Goal: Check status

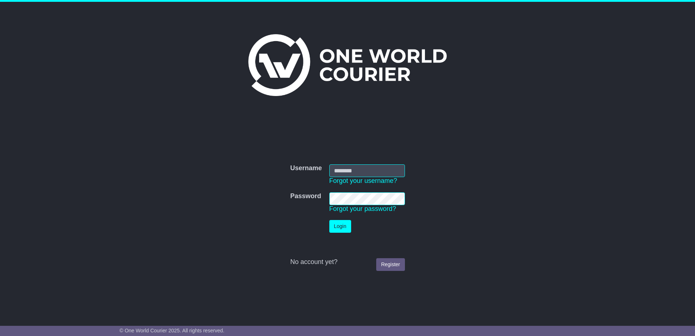
type input "**********"
click at [342, 228] on button "Login" at bounding box center [340, 226] width 22 height 13
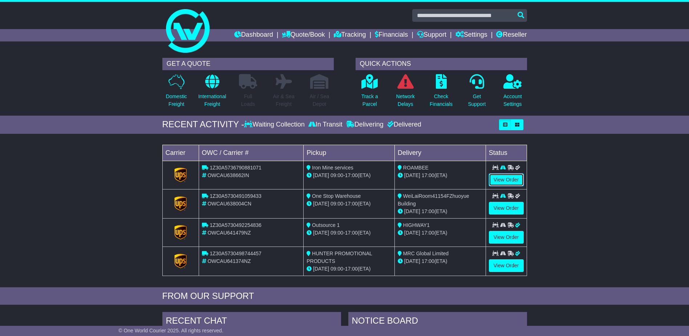
click at [509, 177] on link "View Order" at bounding box center [506, 179] width 35 height 13
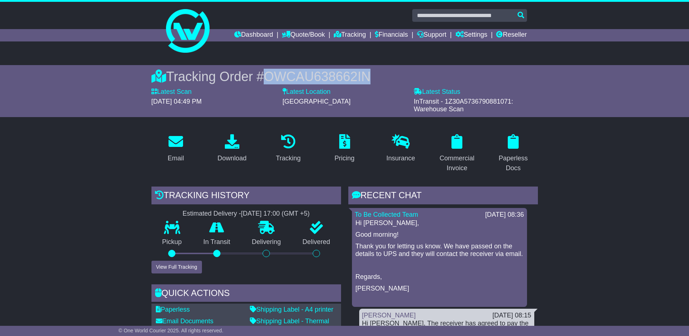
drag, startPoint x: 374, startPoint y: 71, endPoint x: 257, endPoint y: 78, distance: 117.6
click at [257, 78] on div "Tracking Order # OWCAU638662IN" at bounding box center [345, 77] width 387 height 16
copy div "# OWCAU638662IN"
